Goal: Task Accomplishment & Management: Manage account settings

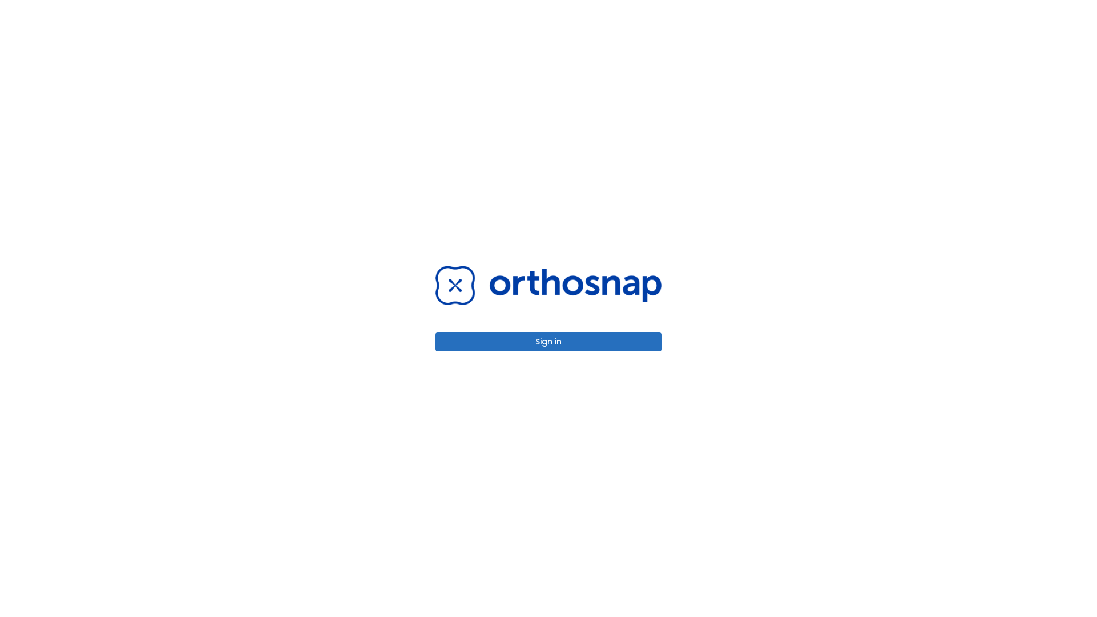
click at [548, 342] on button "Sign in" at bounding box center [548, 341] width 226 height 19
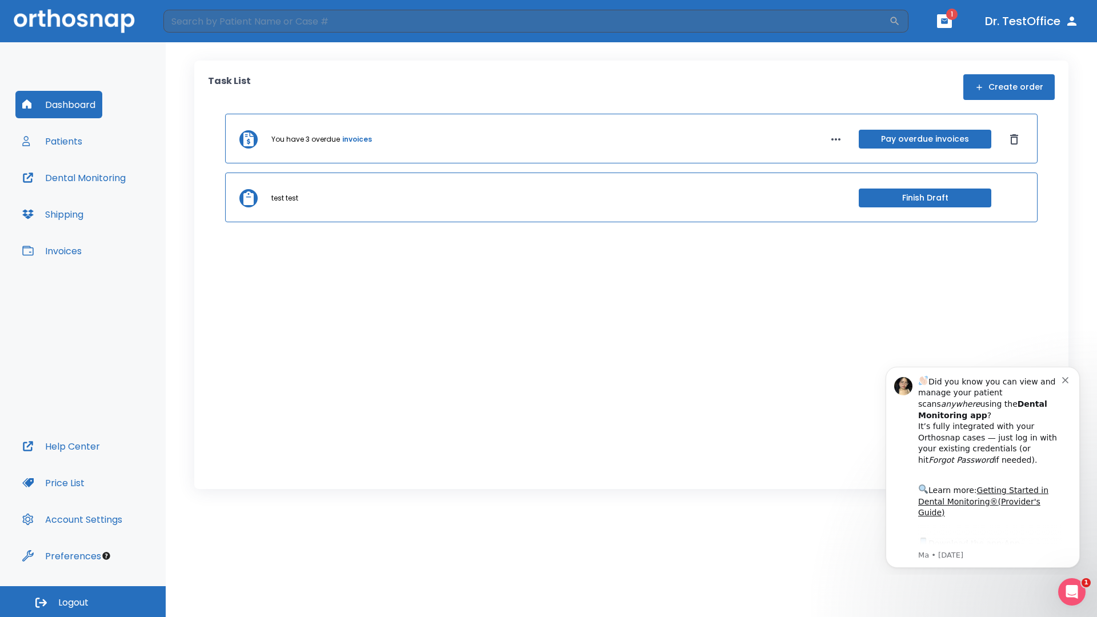
click at [83, 602] on span "Logout" at bounding box center [73, 602] width 30 height 13
